Goal: Task Accomplishment & Management: Use online tool/utility

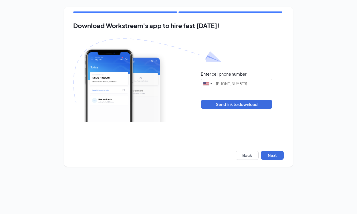
type input "[PHONE_NUMBER]"
click at [269, 153] on button "Next" at bounding box center [272, 155] width 23 height 9
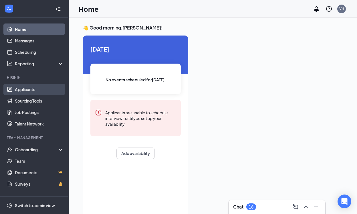
click at [31, 91] on link "Applicants" at bounding box center [39, 89] width 49 height 11
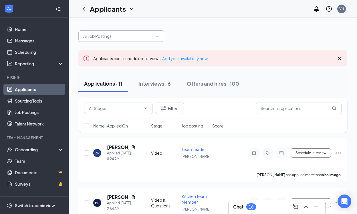
click at [113, 37] on input "text" at bounding box center [117, 36] width 69 height 6
click at [113, 37] on input "mar" at bounding box center [117, 36] width 69 height 6
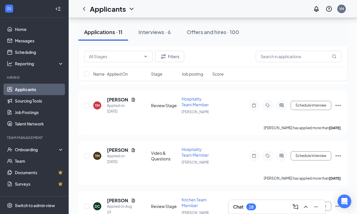
scroll to position [371, 0]
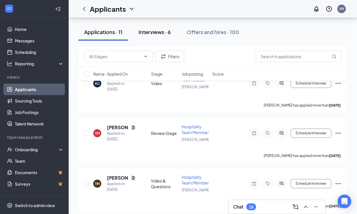
type input "marcos"
click at [147, 30] on div "Interviews · 6" at bounding box center [155, 31] width 32 height 7
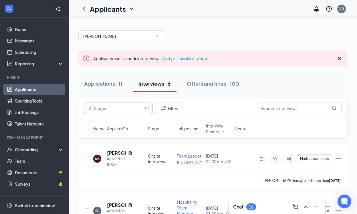
click at [123, 108] on input "text" at bounding box center [115, 108] width 52 height 6
click at [114, 109] on input "text" at bounding box center [115, 108] width 52 height 6
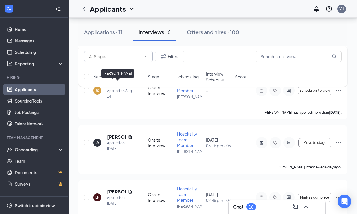
scroll to position [248, 0]
